Goal: Task Accomplishment & Management: Manage account settings

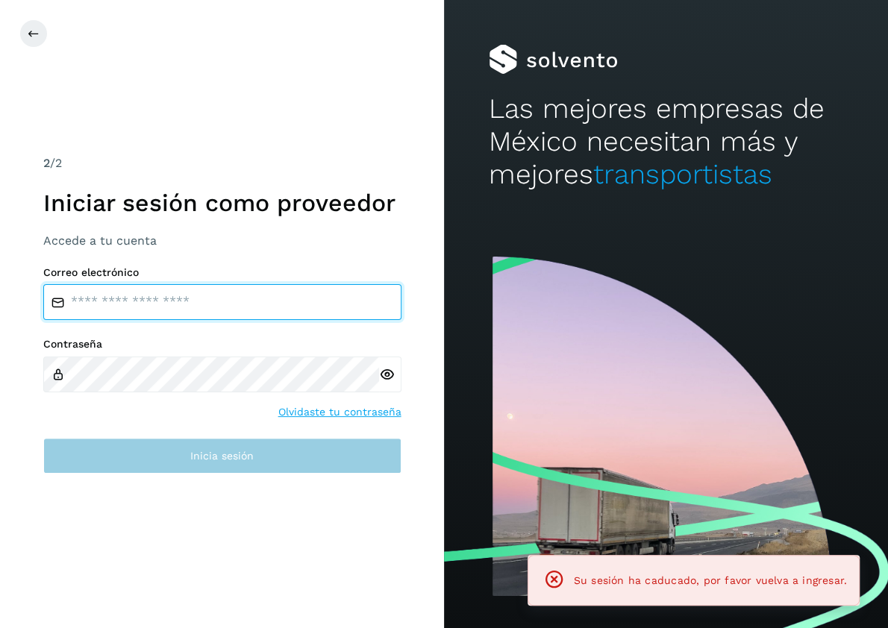
type input "**********"
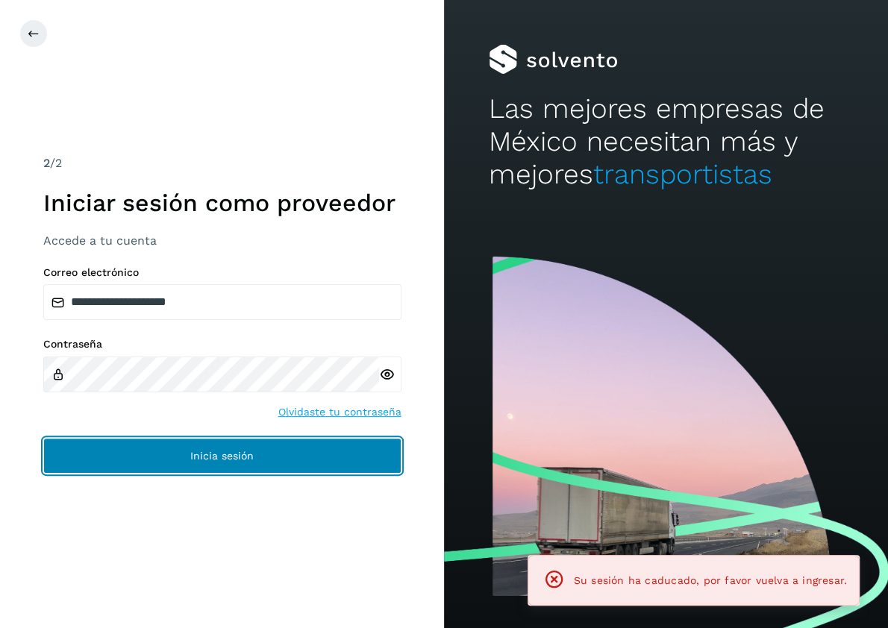
click at [178, 458] on button "Inicia sesión" at bounding box center [222, 456] width 358 height 36
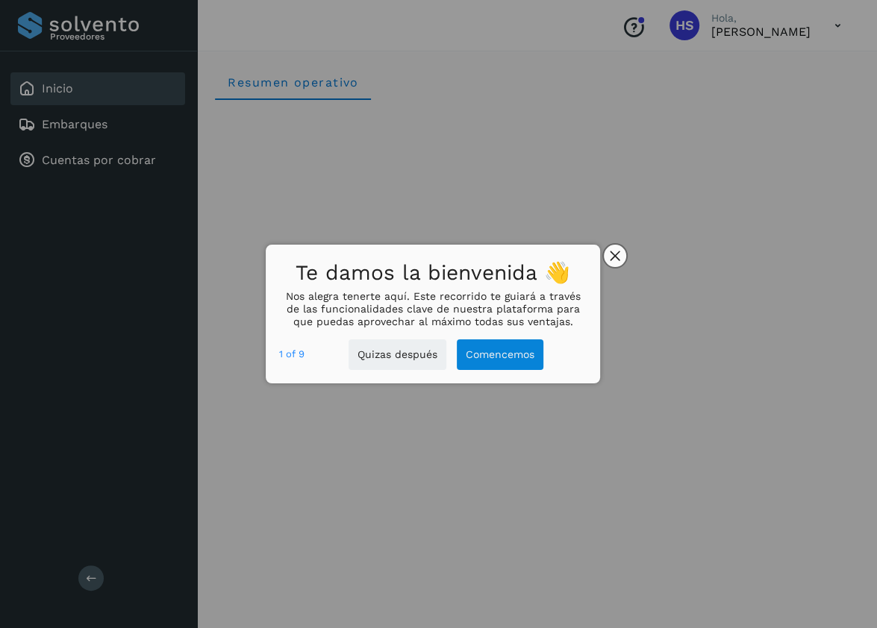
click at [616, 254] on icon "close," at bounding box center [615, 256] width 10 height 10
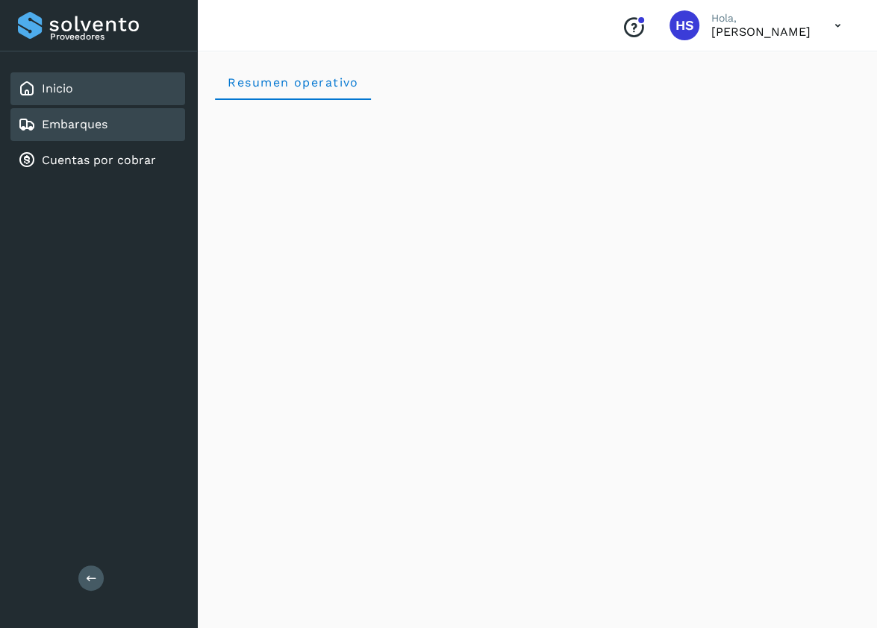
click at [68, 117] on link "Embarques" at bounding box center [75, 124] width 66 height 14
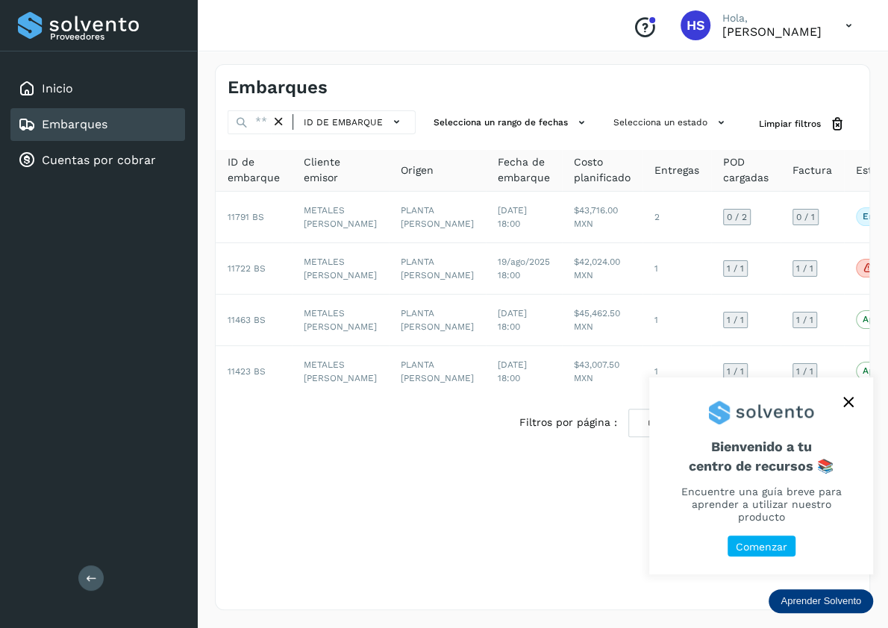
click at [843, 409] on button "close," at bounding box center [848, 402] width 22 height 22
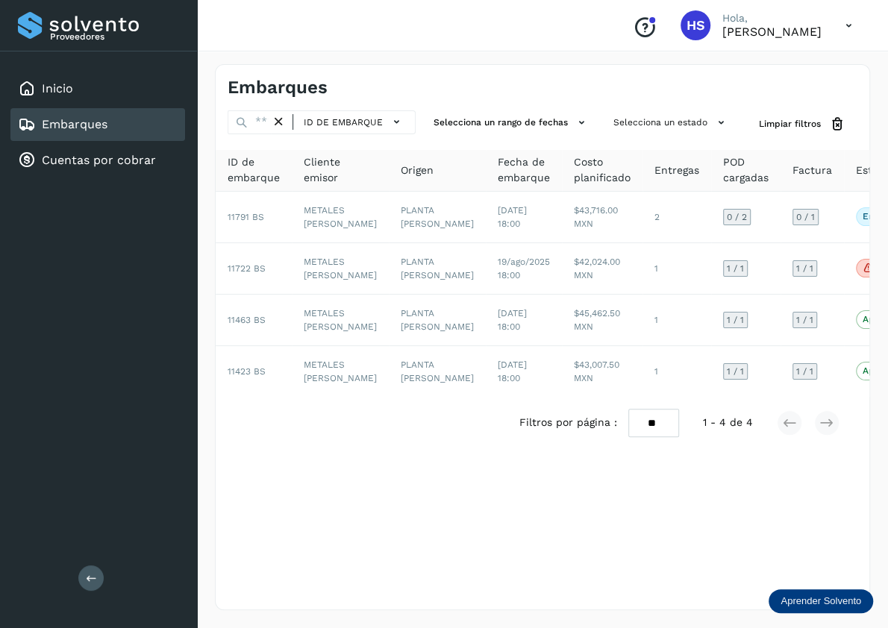
click at [89, 584] on button at bounding box center [90, 578] width 25 height 25
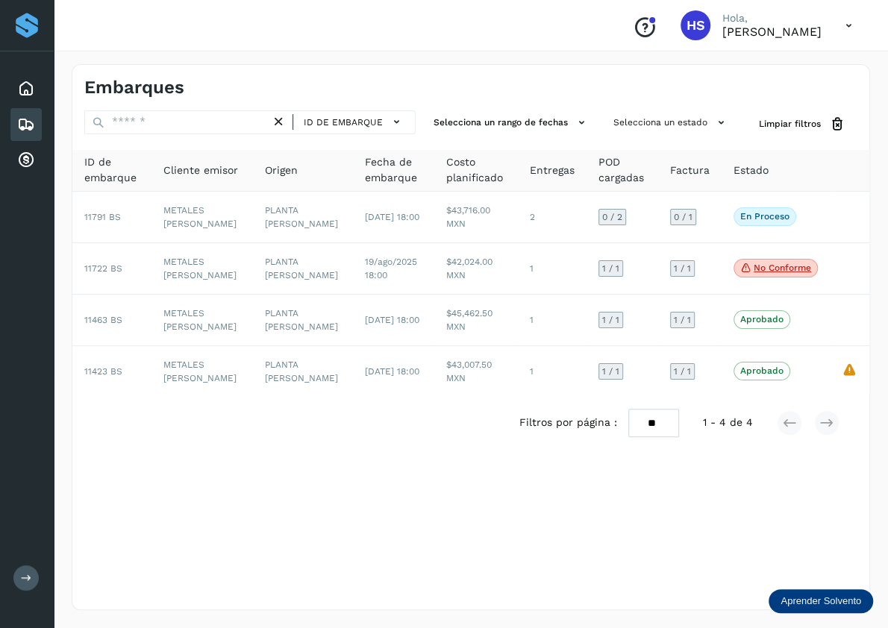
click at [22, 26] on div "Proveedores" at bounding box center [26, 25] width 27 height 27
click at [28, 159] on icon at bounding box center [26, 160] width 18 height 18
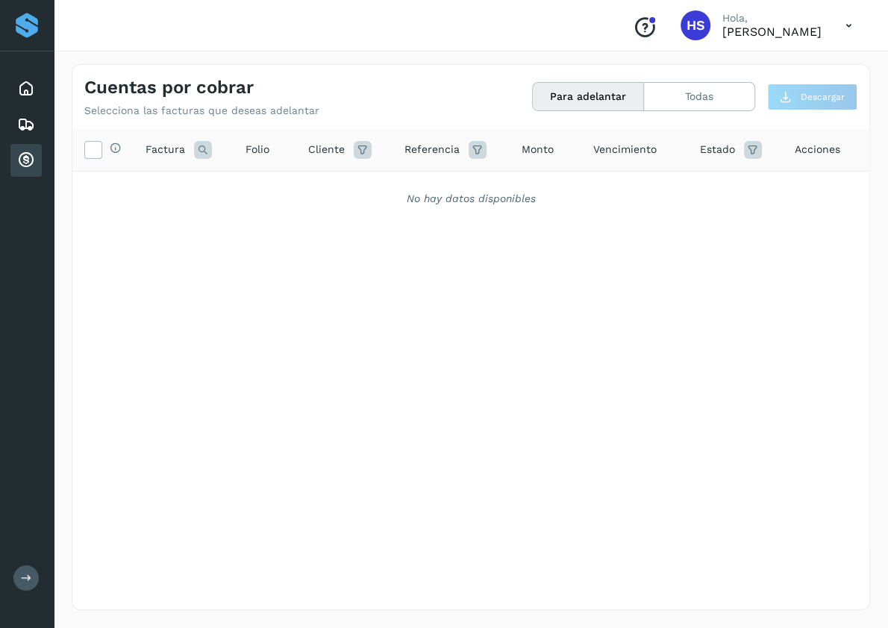
click at [852, 29] on icon at bounding box center [848, 25] width 31 height 31
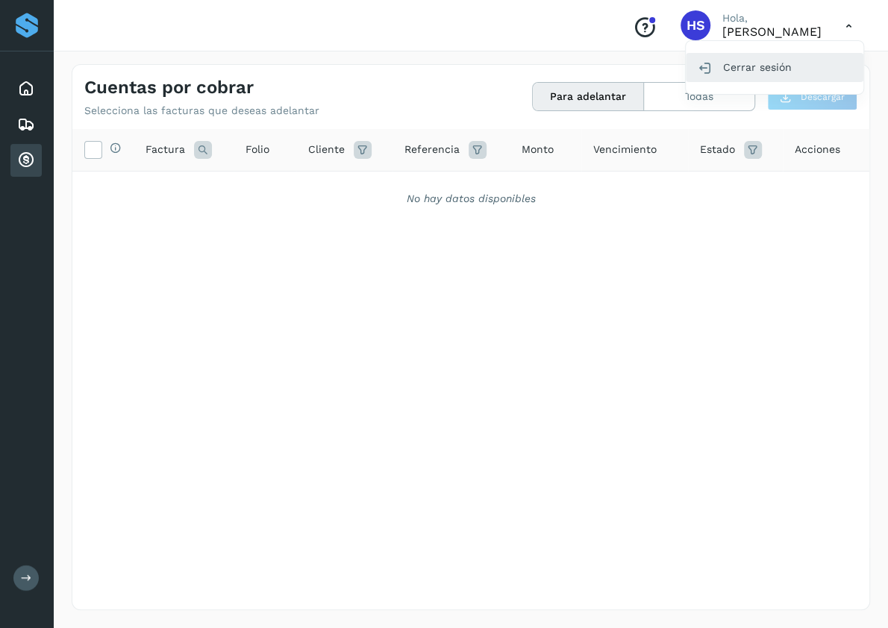
click at [778, 69] on div "Cerrar sesión" at bounding box center [775, 67] width 178 height 28
